Goal: Task Accomplishment & Management: Manage account settings

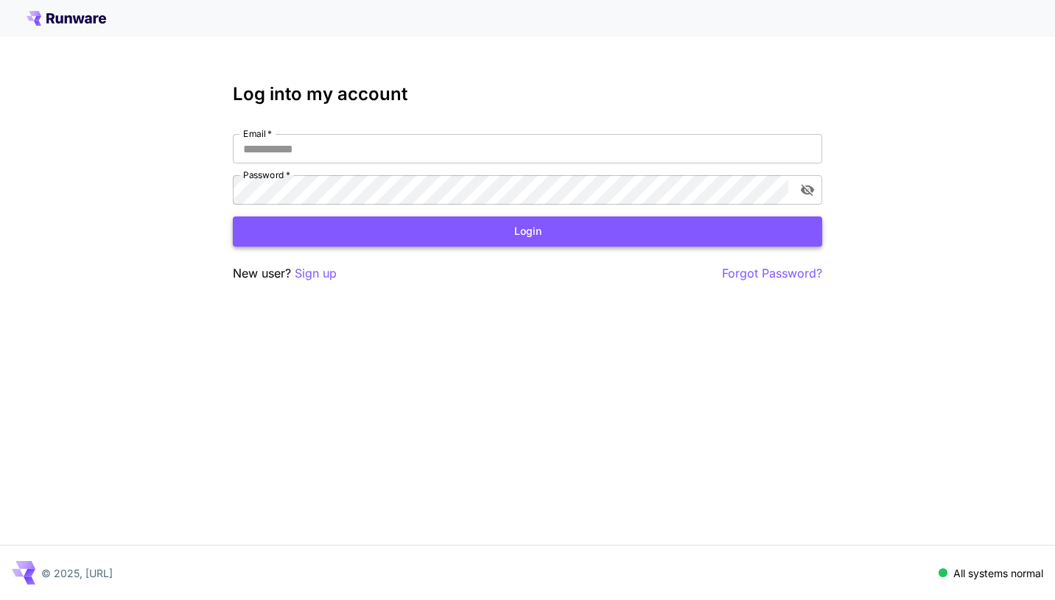
type input "**********"
click at [387, 225] on button "Login" at bounding box center [527, 232] width 589 height 30
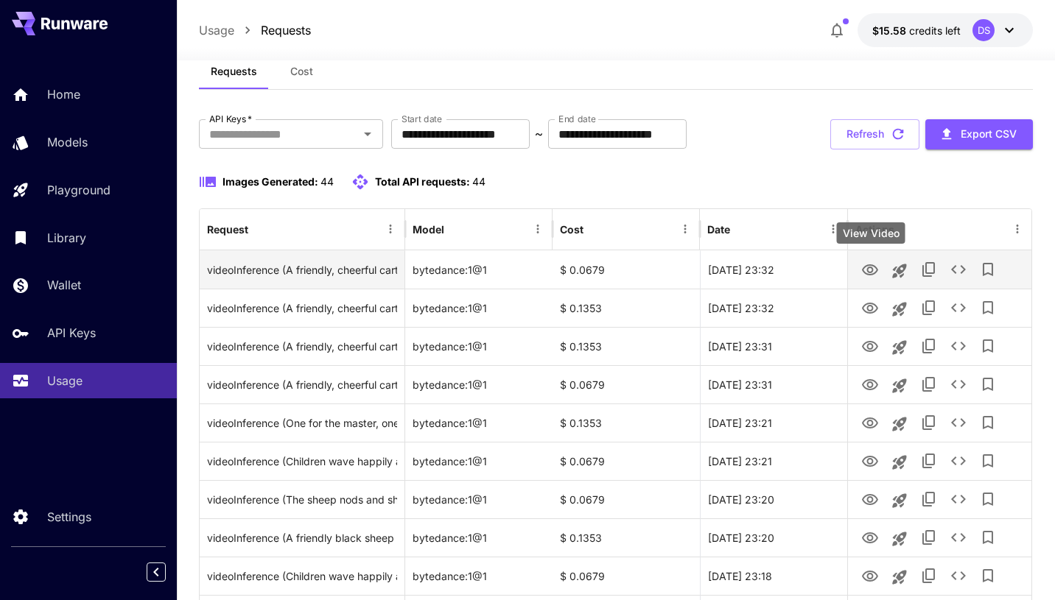
scroll to position [41, 0]
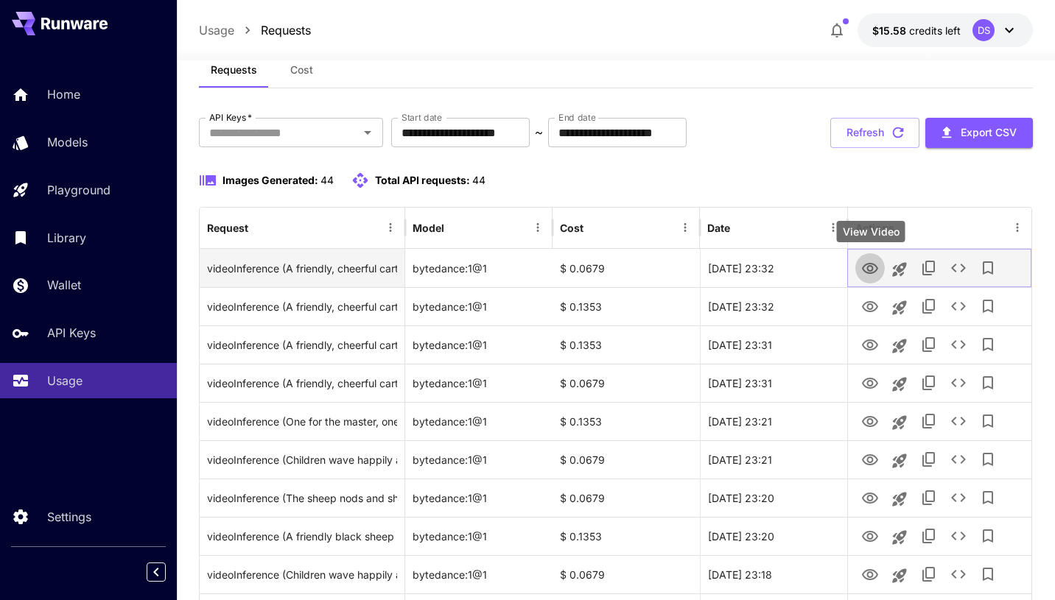
click at [866, 260] on icon "View Video" at bounding box center [870, 269] width 18 height 18
